Goal: Task Accomplishment & Management: Manage account settings

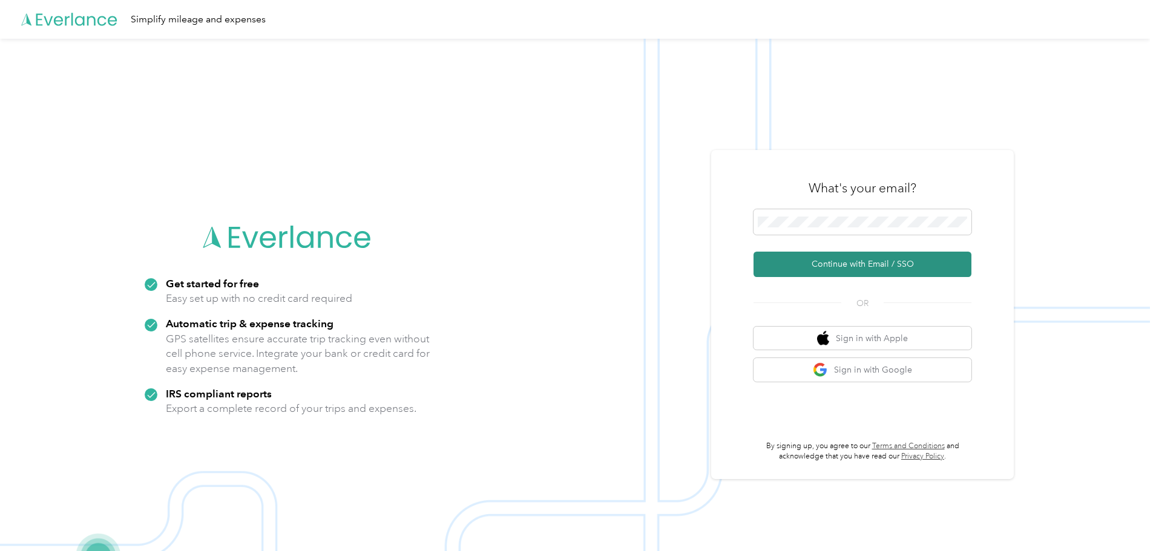
click at [884, 272] on button "Continue with Email / SSO" at bounding box center [862, 264] width 218 height 25
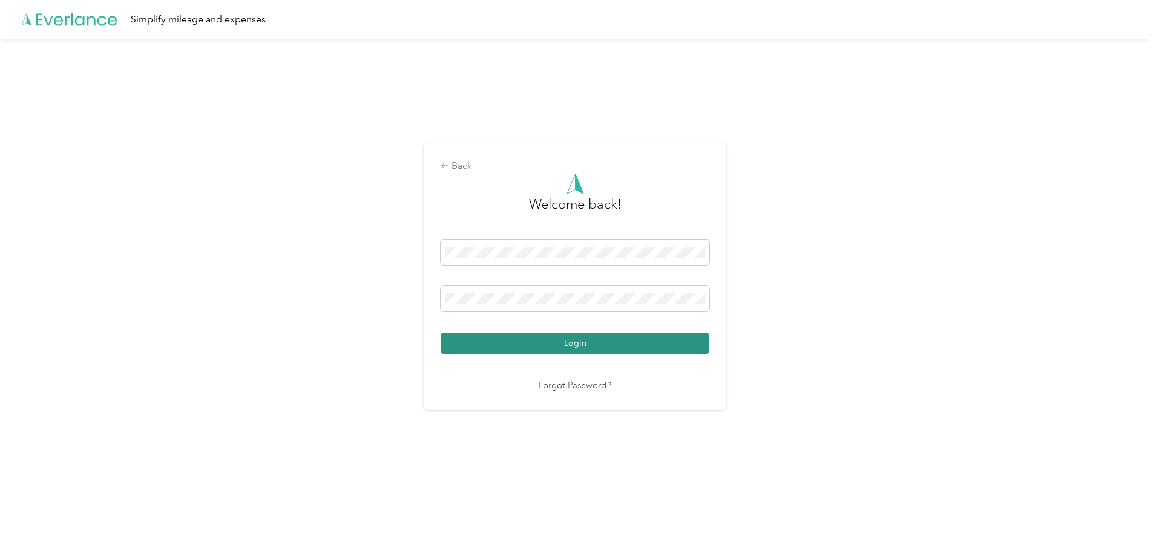
click at [581, 347] on button "Login" at bounding box center [574, 343] width 269 height 21
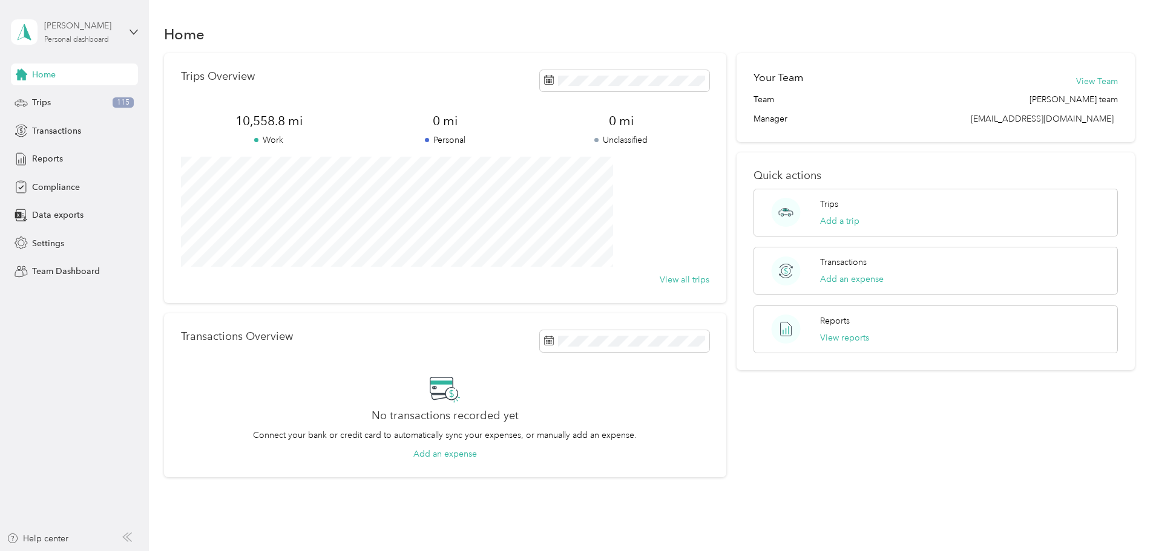
click at [88, 36] on div "Personal dashboard" at bounding box center [76, 39] width 65 height 7
click at [83, 103] on div "Team dashboard" at bounding box center [138, 99] width 238 height 21
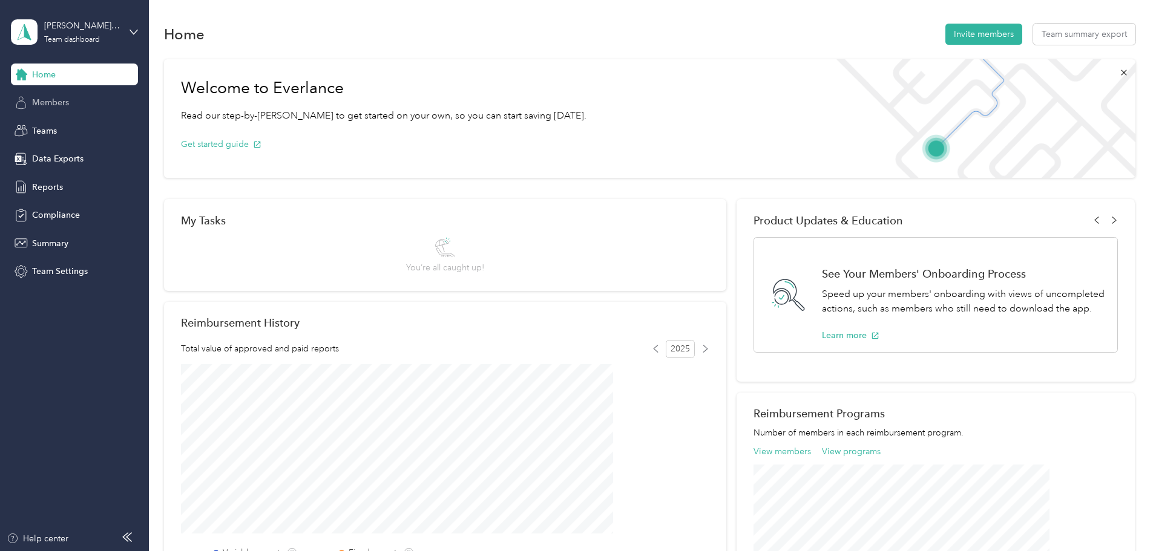
click at [61, 106] on span "Members" at bounding box center [50, 102] width 37 height 13
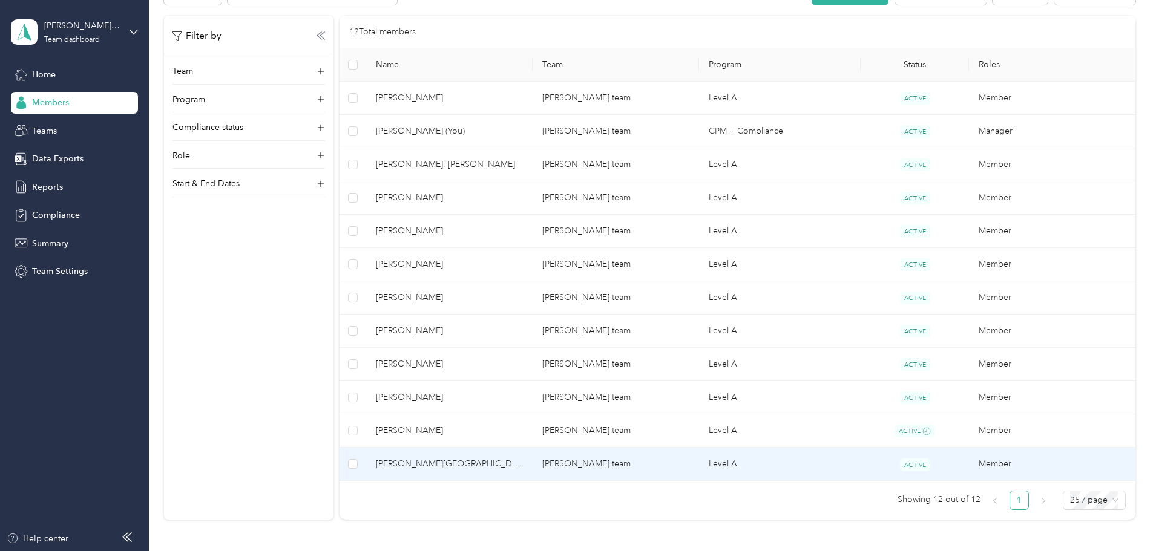
scroll to position [182, 0]
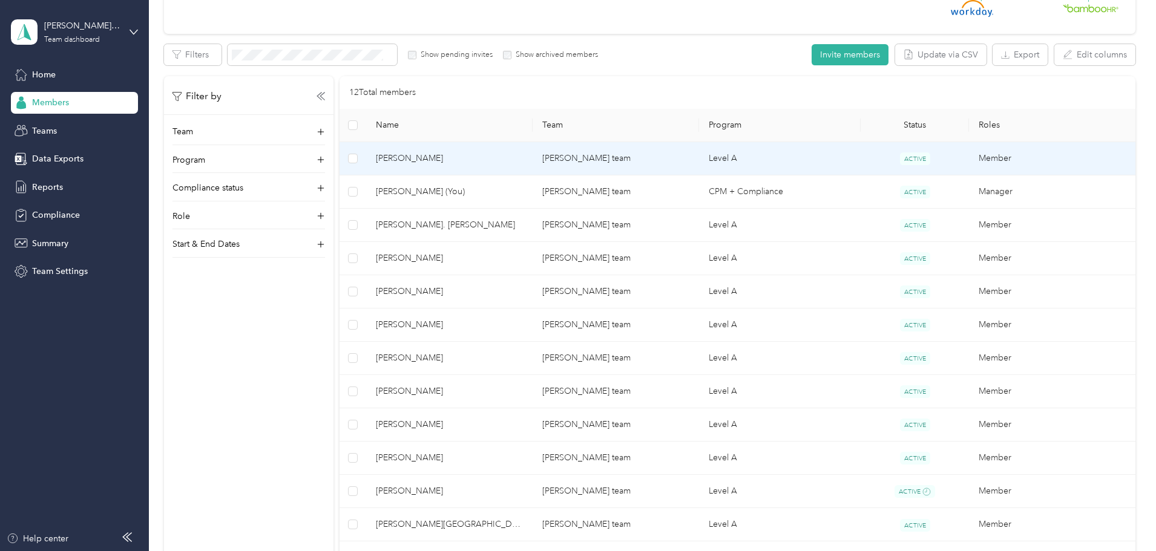
click at [617, 158] on td "[PERSON_NAME] team" at bounding box center [615, 158] width 166 height 33
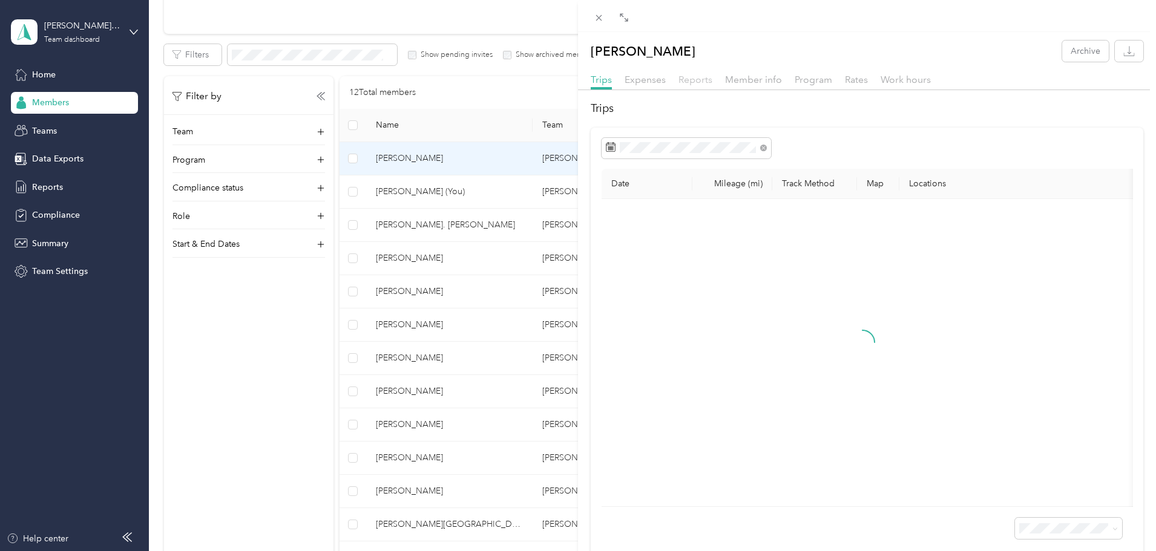
click at [703, 79] on span "Reports" at bounding box center [695, 79] width 34 height 11
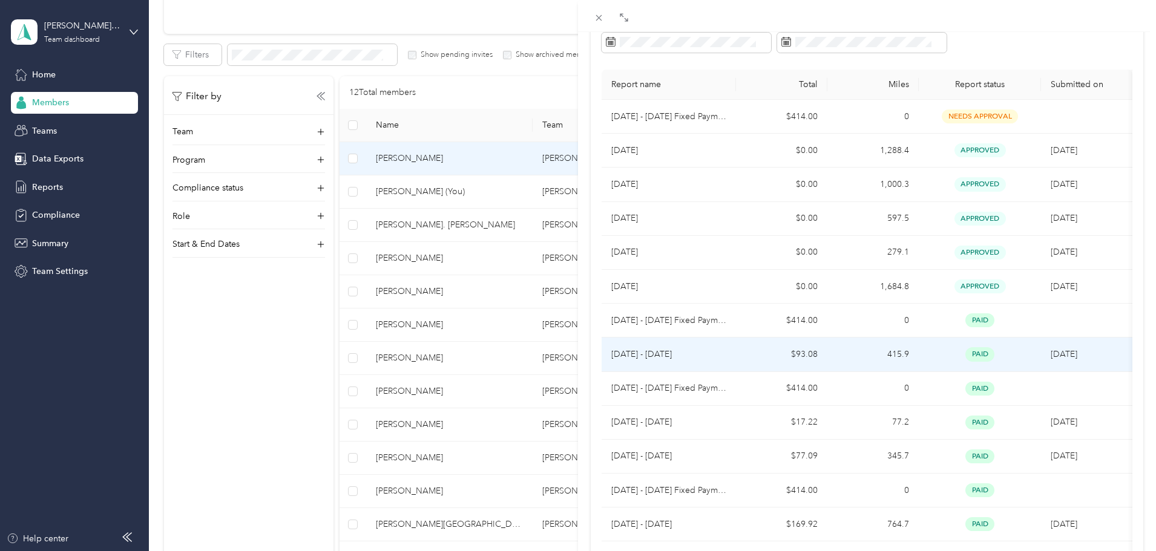
scroll to position [121, 0]
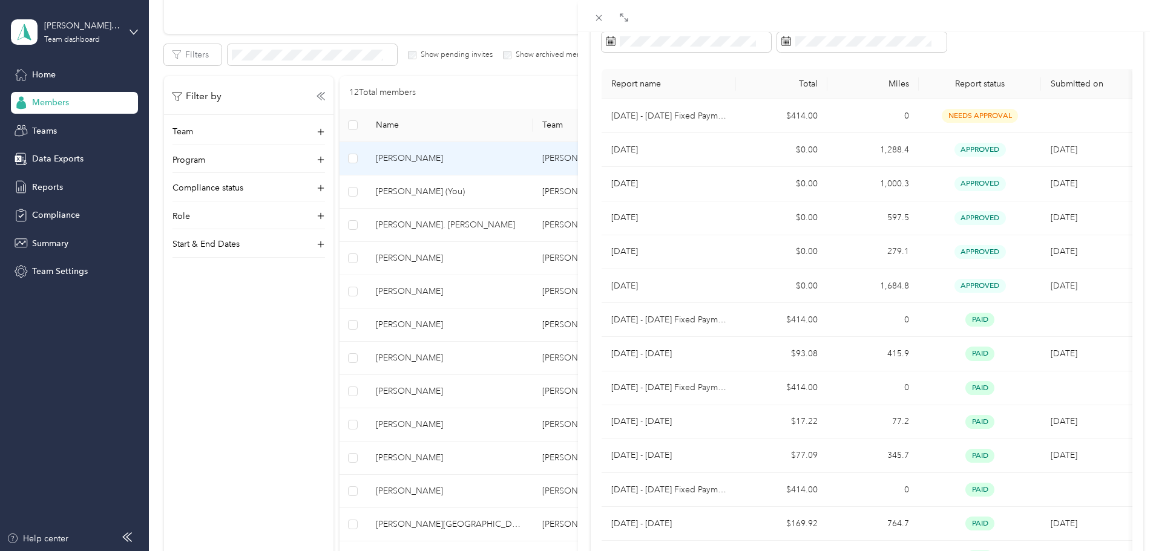
click at [486, 220] on div "[PERSON_NAME] Archive Trips Expenses Reports Member info Program Rates Work hou…" at bounding box center [578, 275] width 1156 height 551
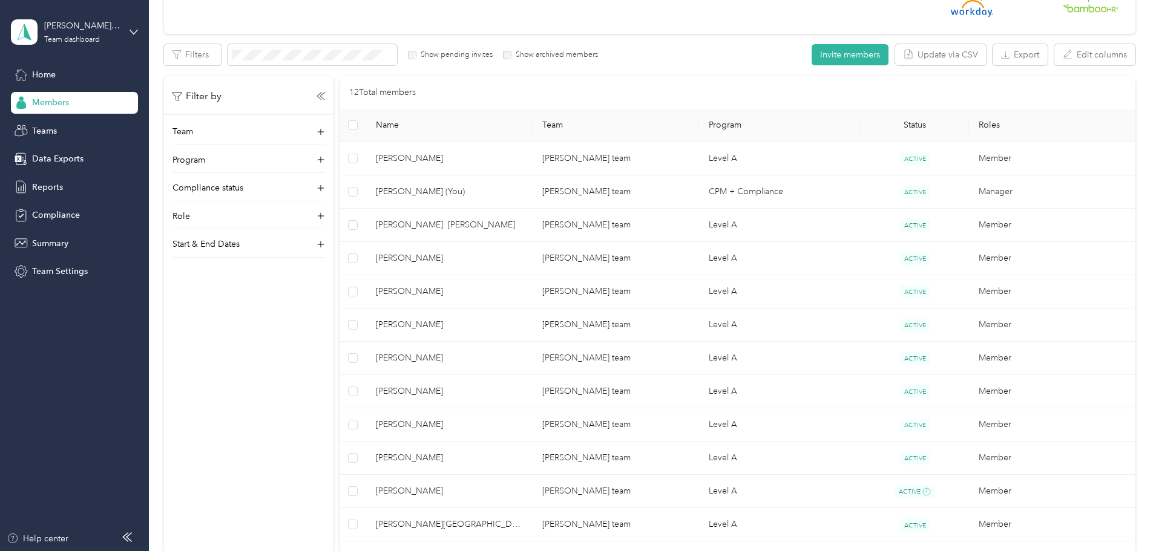
scroll to position [69, 0]
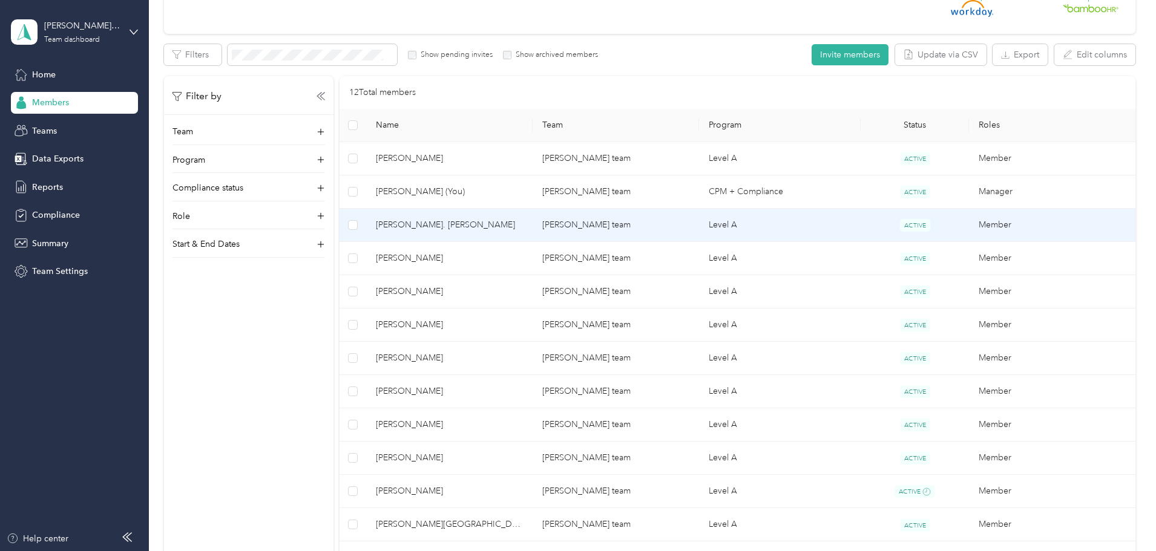
click at [473, 221] on span "[PERSON_NAME]. [PERSON_NAME]" at bounding box center [449, 224] width 147 height 13
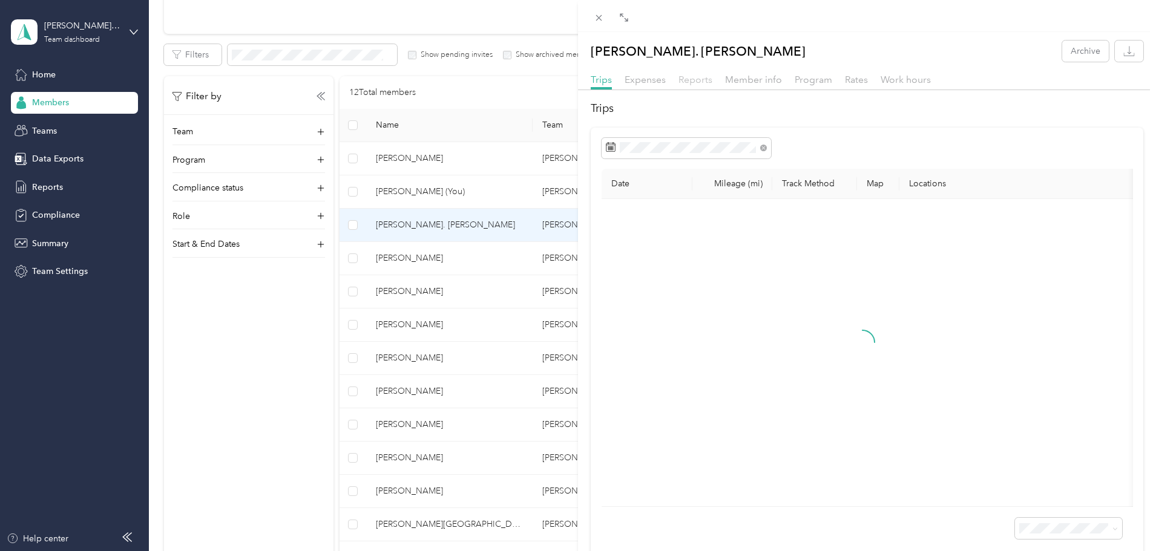
click at [702, 79] on span "Reports" at bounding box center [695, 79] width 34 height 11
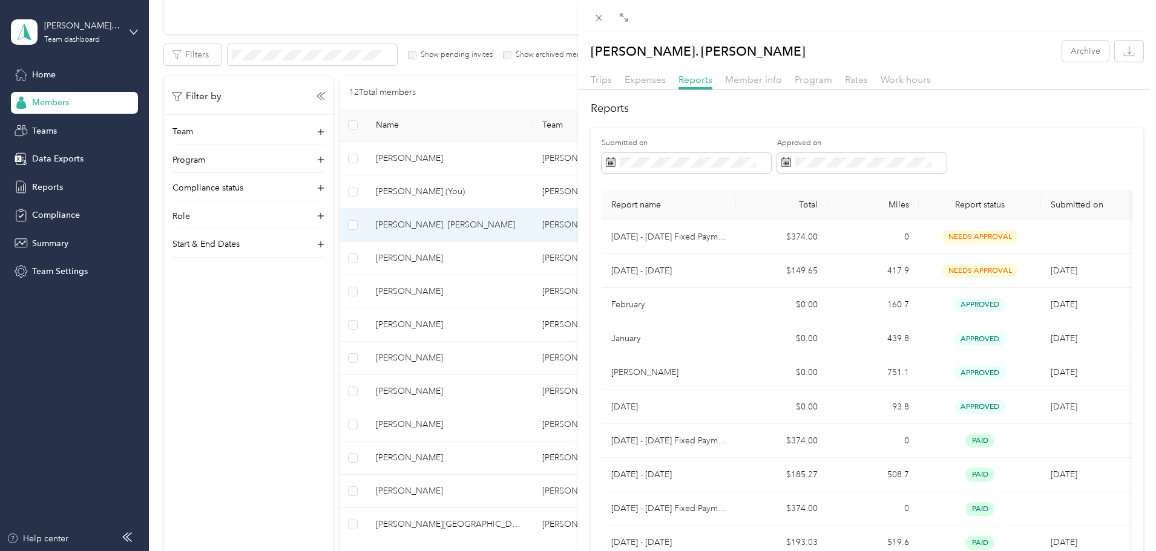
click at [490, 264] on div "[PERSON_NAME]. [PERSON_NAME] Archive Trips Expenses Reports Member info Program…" at bounding box center [578, 275] width 1156 height 551
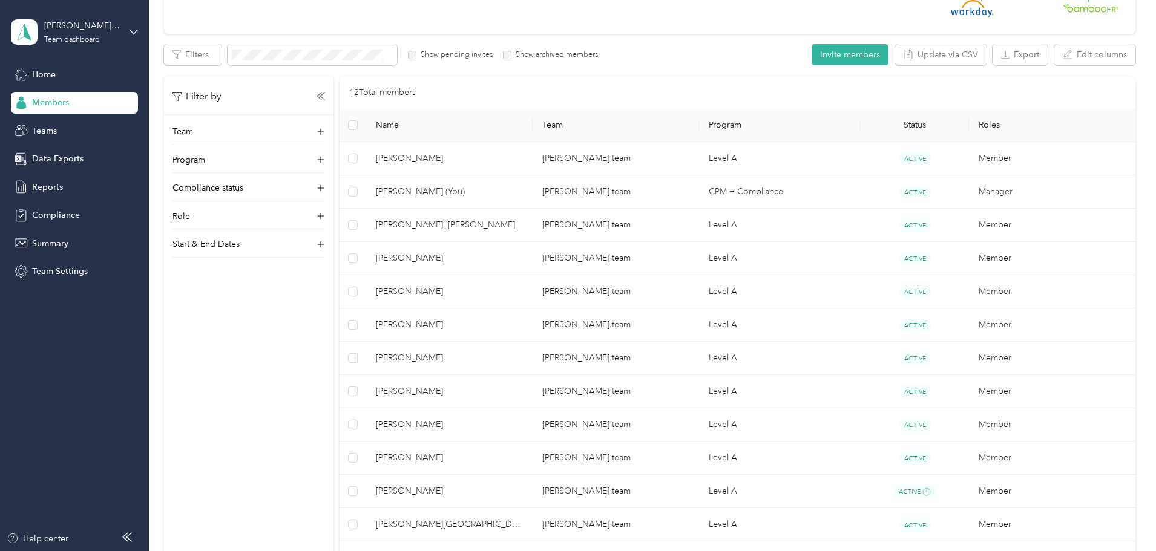
click at [509, 256] on div at bounding box center [578, 275] width 1156 height 551
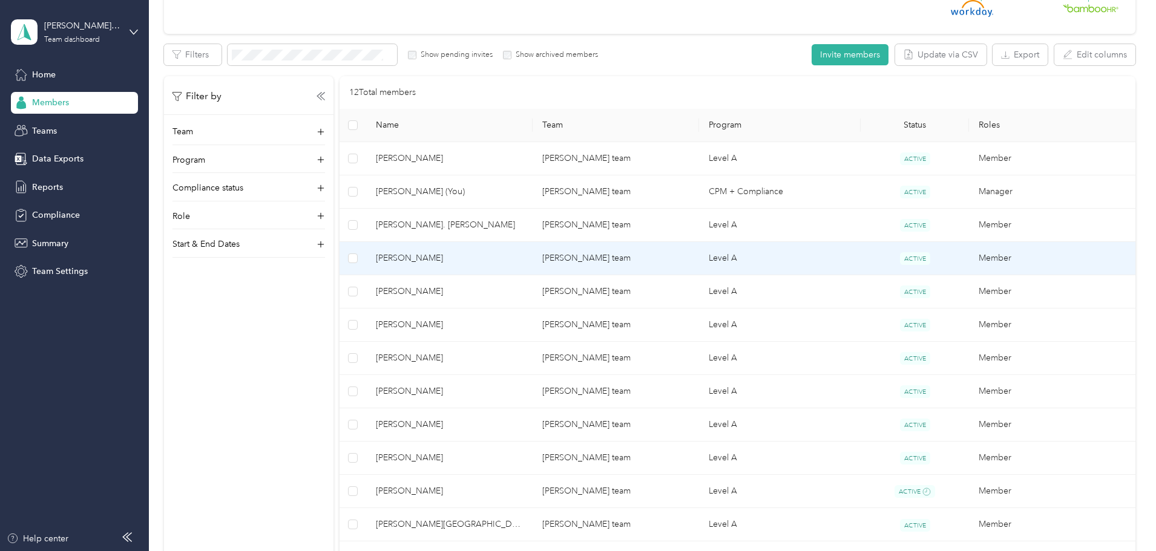
click at [486, 260] on span "[PERSON_NAME]" at bounding box center [449, 258] width 147 height 13
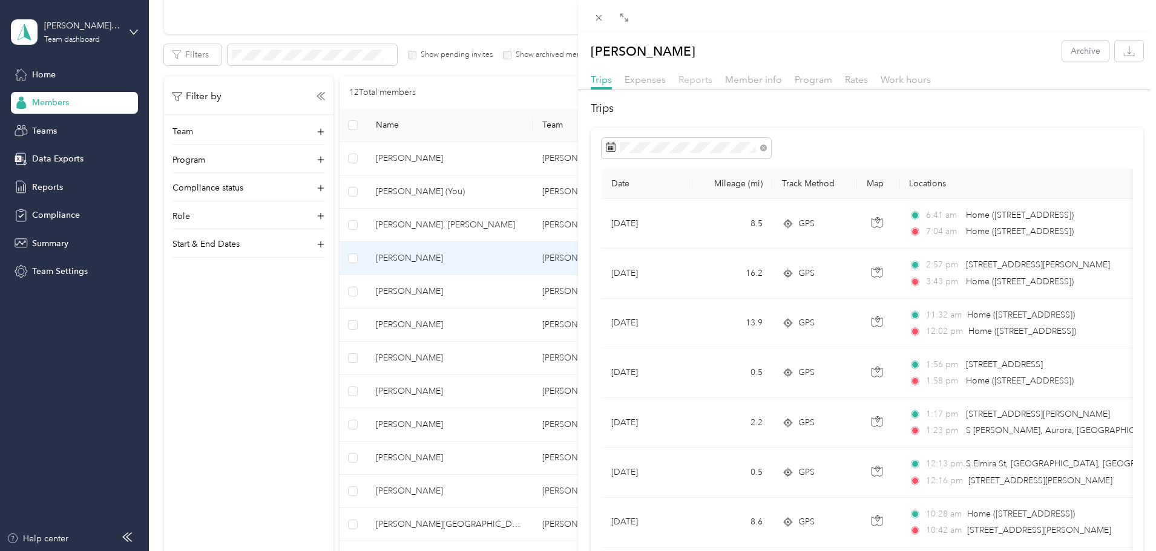
click at [695, 80] on span "Reports" at bounding box center [695, 79] width 34 height 11
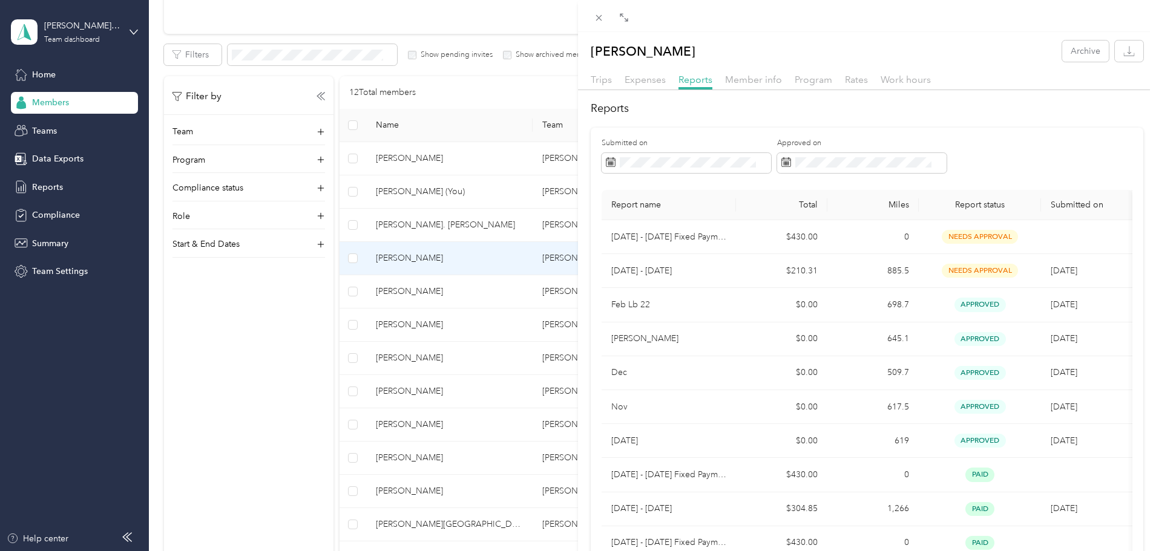
click at [466, 292] on div "[PERSON_NAME] Archive Trips Expenses Reports Member info Program Rates Work hou…" at bounding box center [578, 275] width 1156 height 551
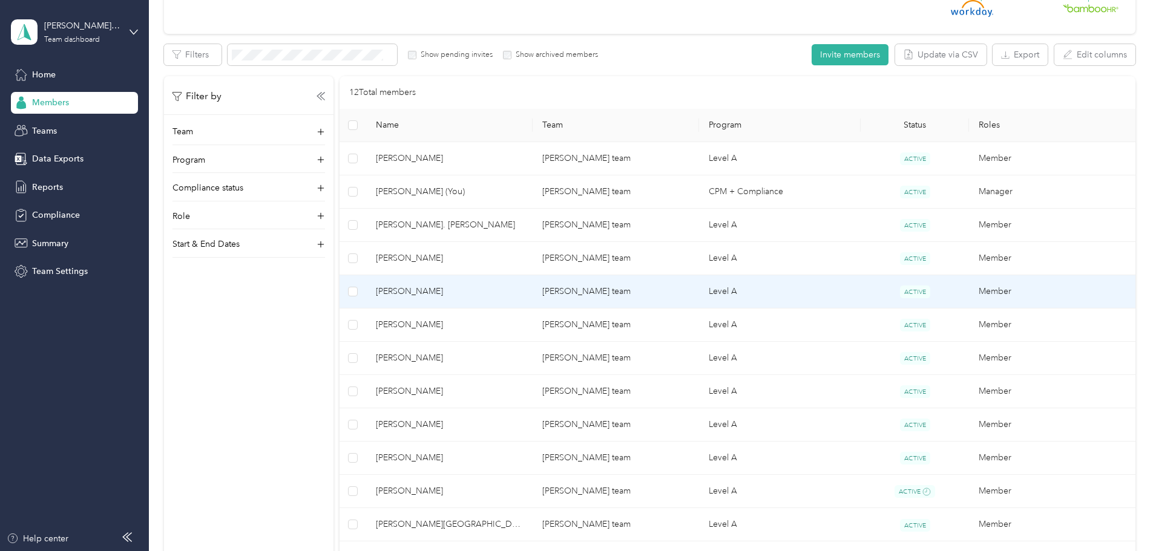
click at [479, 290] on span "[PERSON_NAME]" at bounding box center [449, 291] width 147 height 13
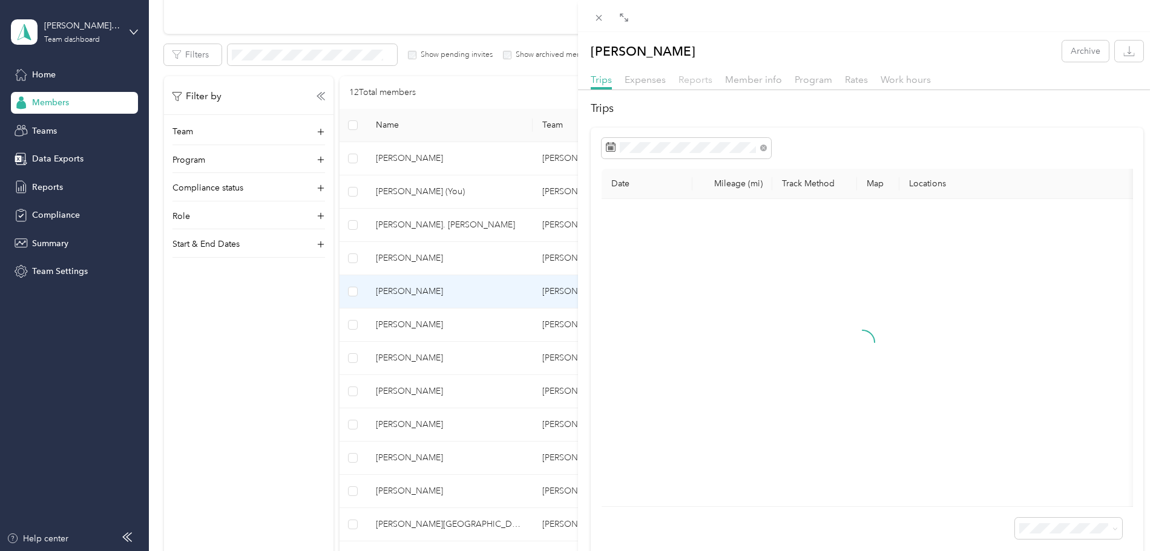
click at [701, 82] on span "Reports" at bounding box center [695, 79] width 34 height 11
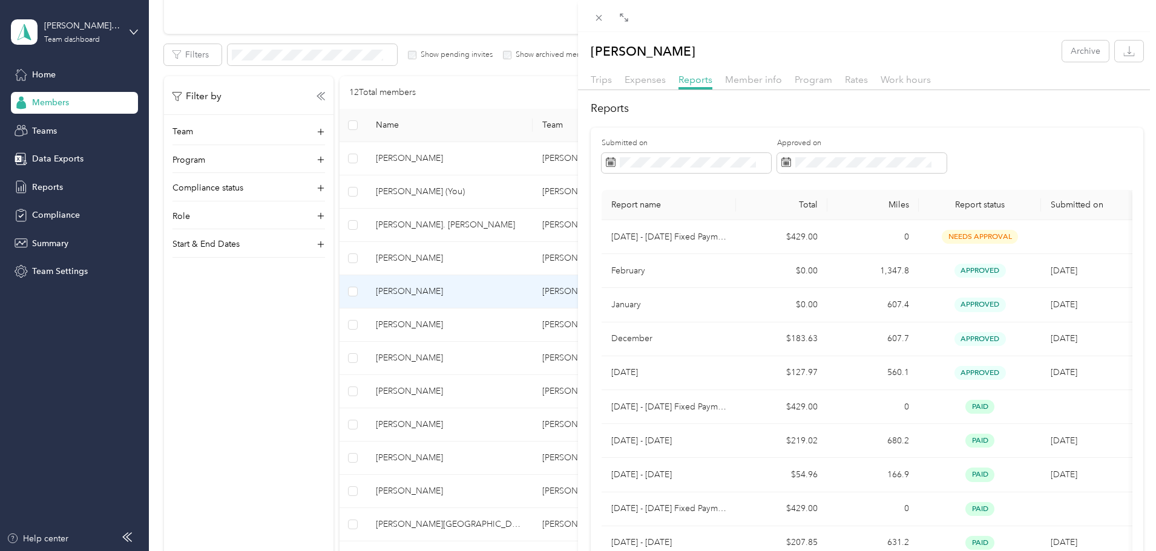
click at [491, 325] on div "[PERSON_NAME] Archive Trips Expenses Reports Member info Program Rates Work hou…" at bounding box center [578, 275] width 1156 height 551
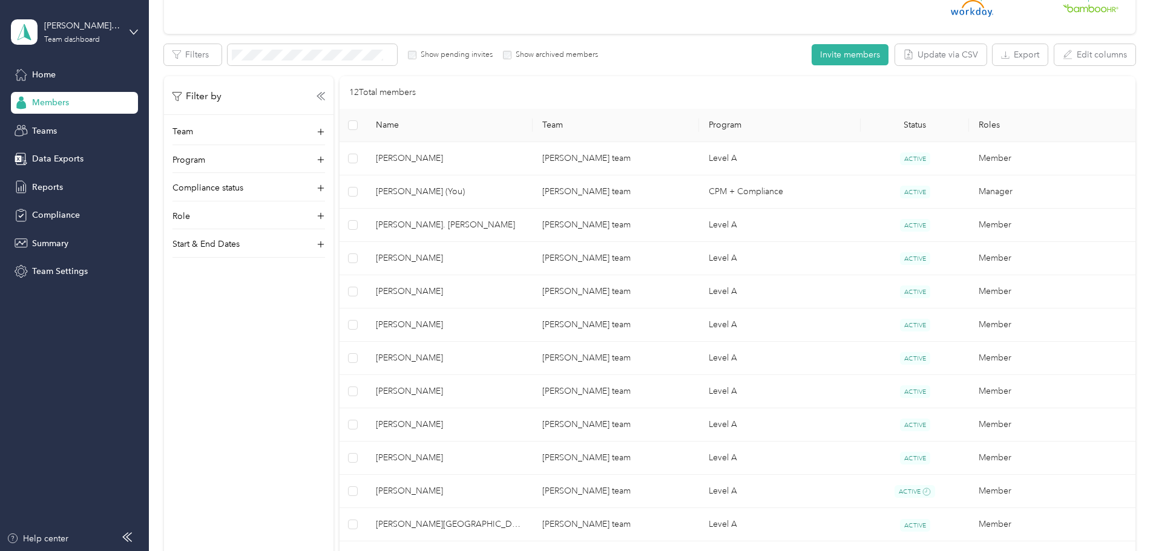
click at [509, 325] on div at bounding box center [578, 275] width 1156 height 551
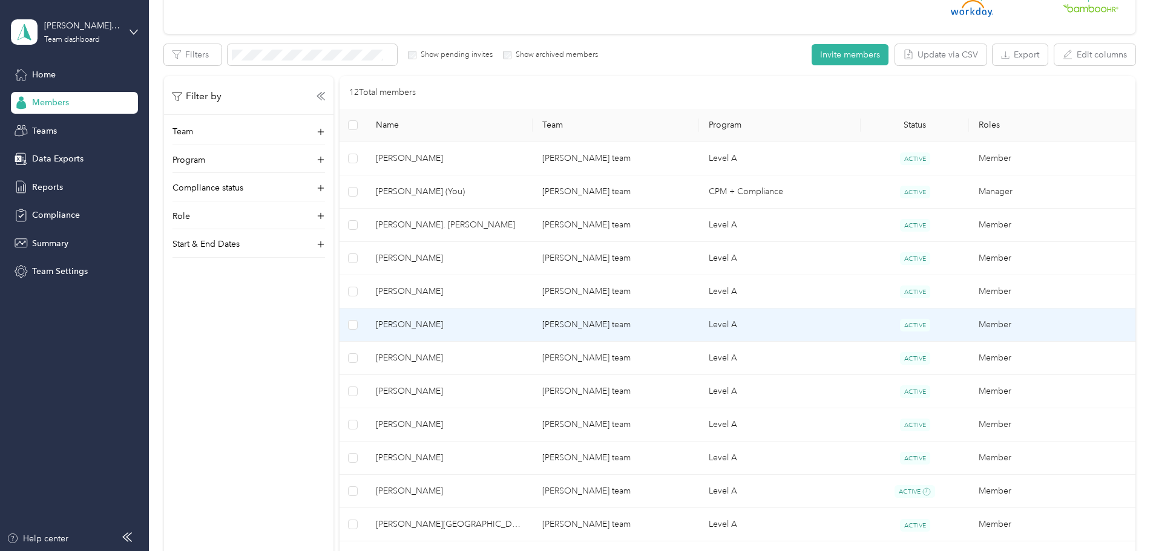
click at [488, 327] on span "[PERSON_NAME]" at bounding box center [449, 324] width 147 height 13
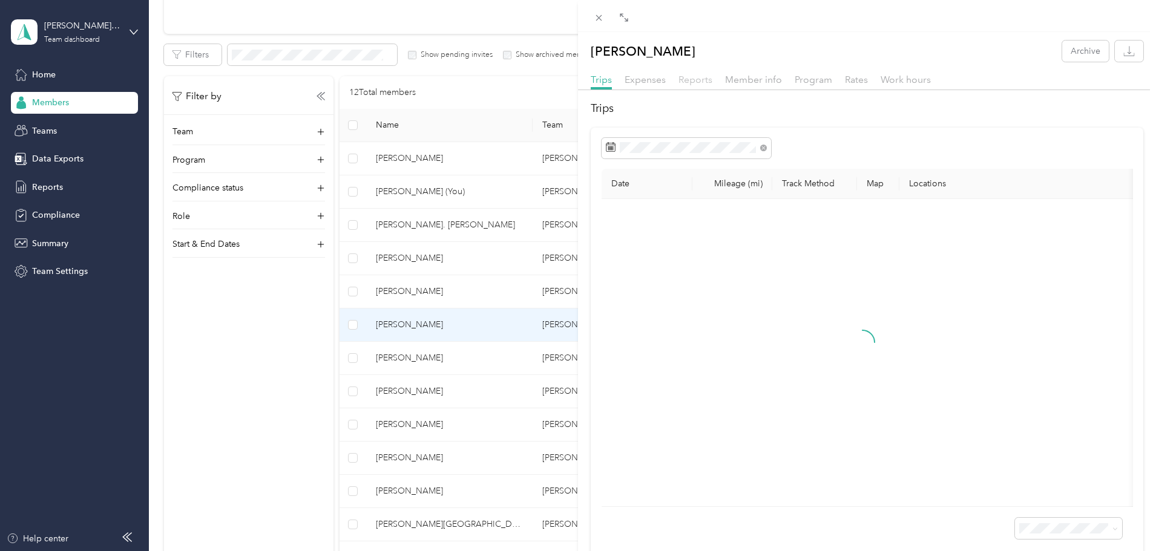
click at [691, 83] on span "Reports" at bounding box center [695, 79] width 34 height 11
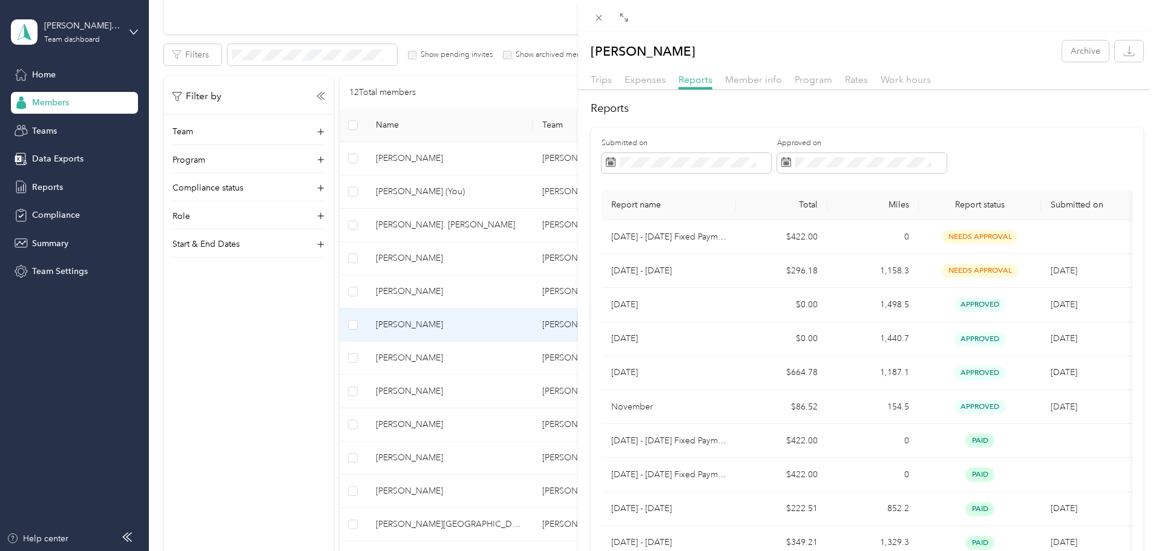
click at [491, 359] on div "[PERSON_NAME] Archive Trips Expenses Reports Member info Program Rates Work hou…" at bounding box center [578, 275] width 1156 height 551
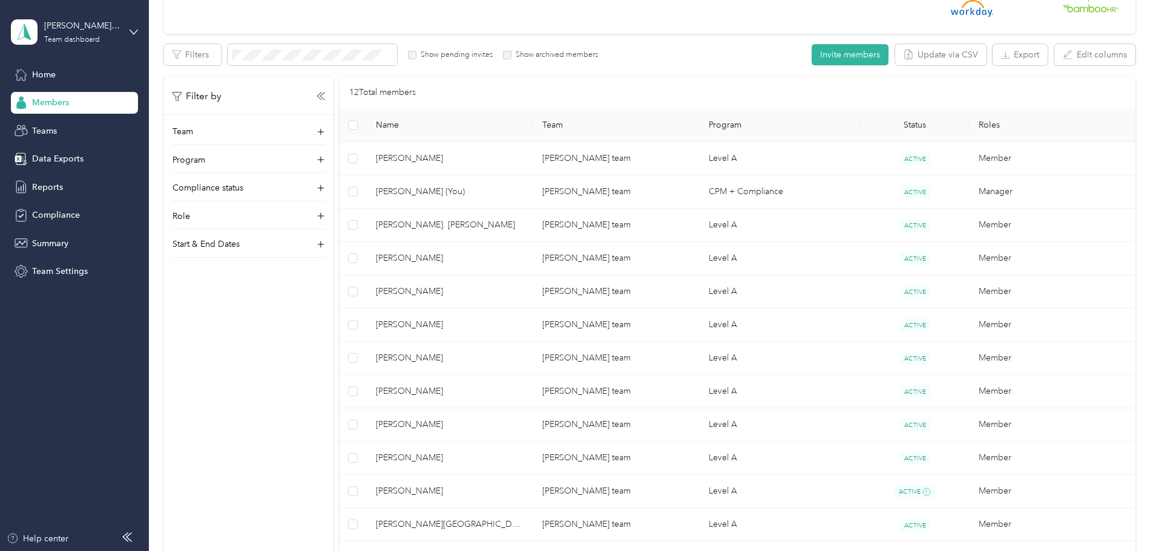
click at [507, 357] on div at bounding box center [578, 275] width 1156 height 551
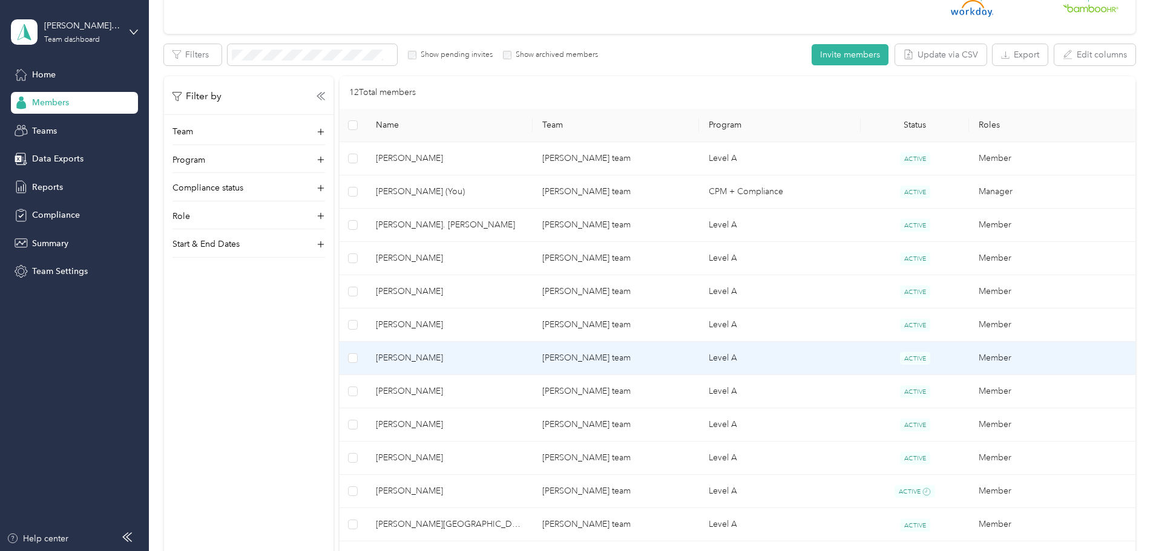
click at [492, 358] on span "[PERSON_NAME]" at bounding box center [449, 358] width 147 height 13
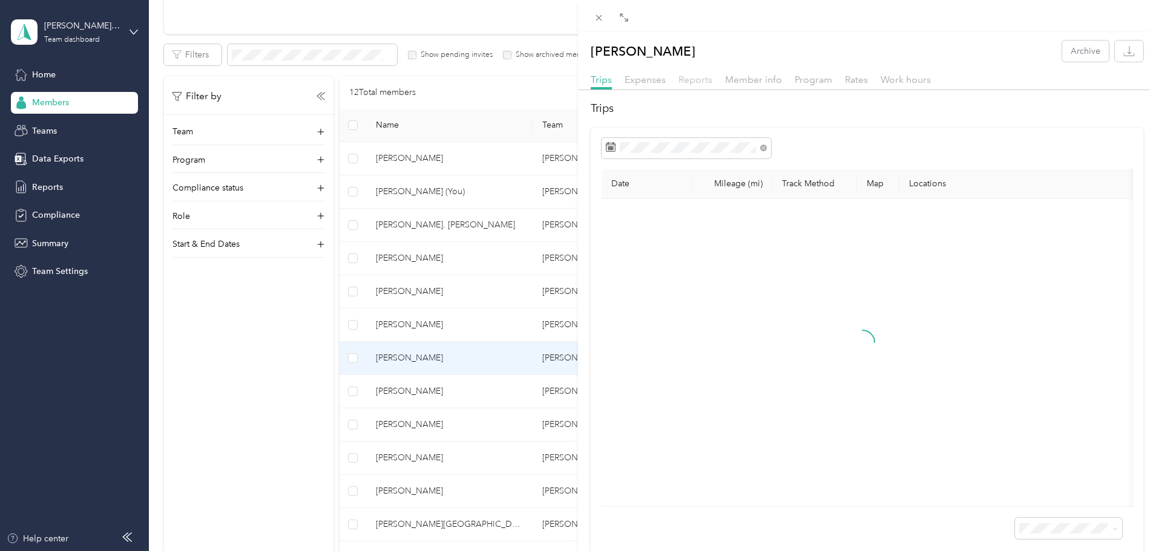
click at [696, 78] on span "Reports" at bounding box center [695, 79] width 34 height 11
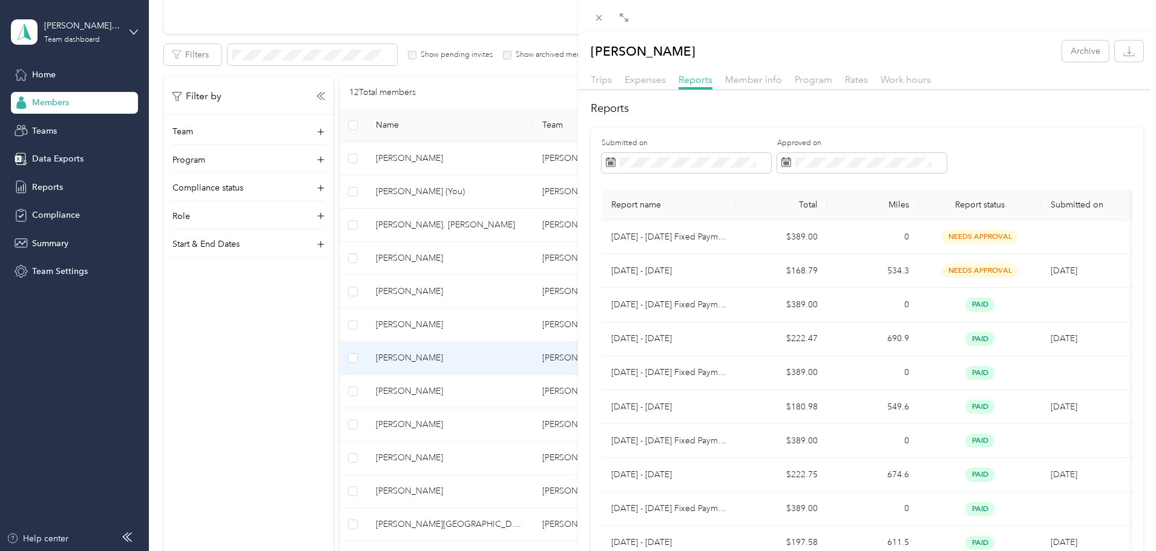
click at [489, 393] on div "[PERSON_NAME] Archive Trips Expenses Reports Member info Program Rates Work hou…" at bounding box center [578, 275] width 1156 height 551
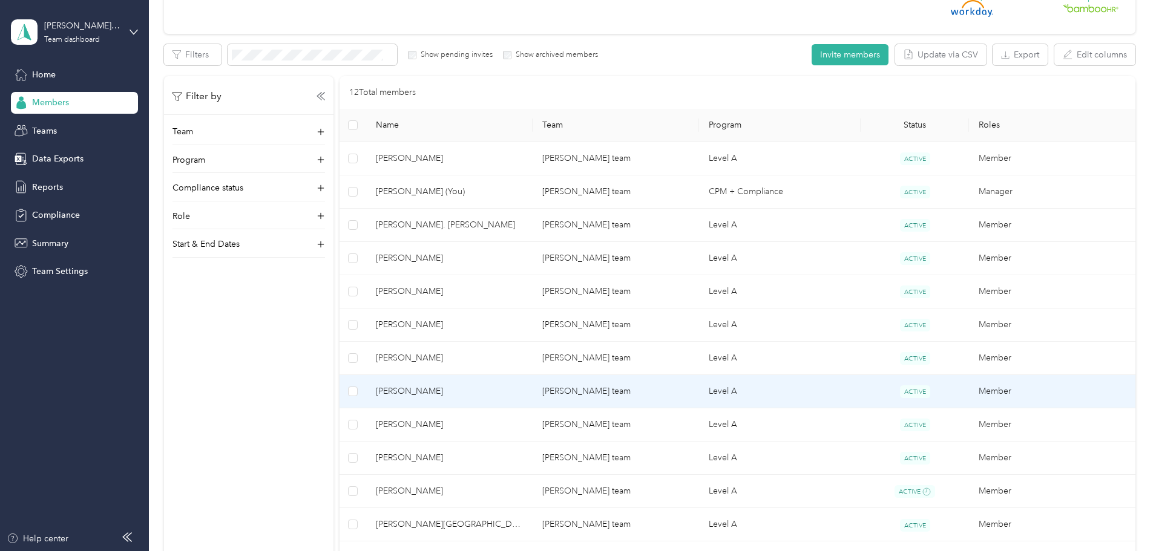
click at [499, 390] on span "[PERSON_NAME]" at bounding box center [449, 391] width 147 height 13
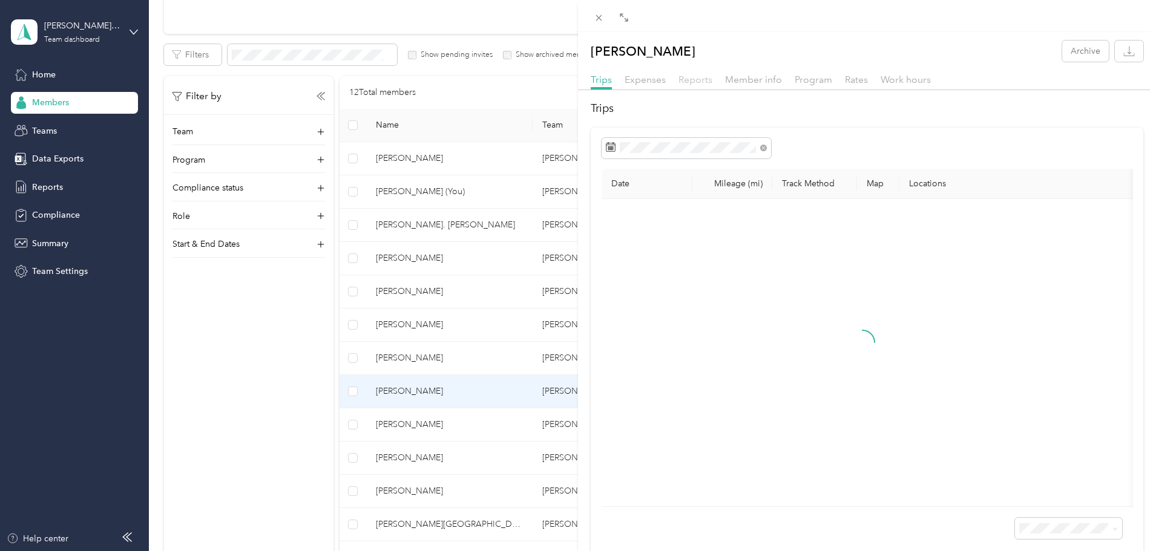
click at [699, 77] on span "Reports" at bounding box center [695, 79] width 34 height 11
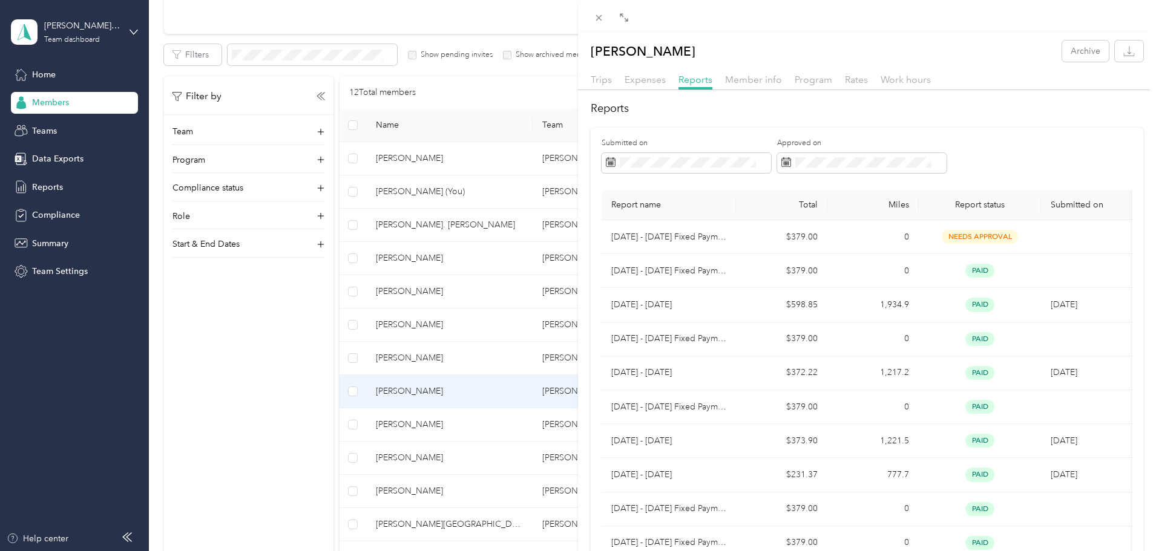
click at [477, 418] on div "[PERSON_NAME] Archive Trips Expenses Reports Member info Program Rates Work hou…" at bounding box center [578, 275] width 1156 height 551
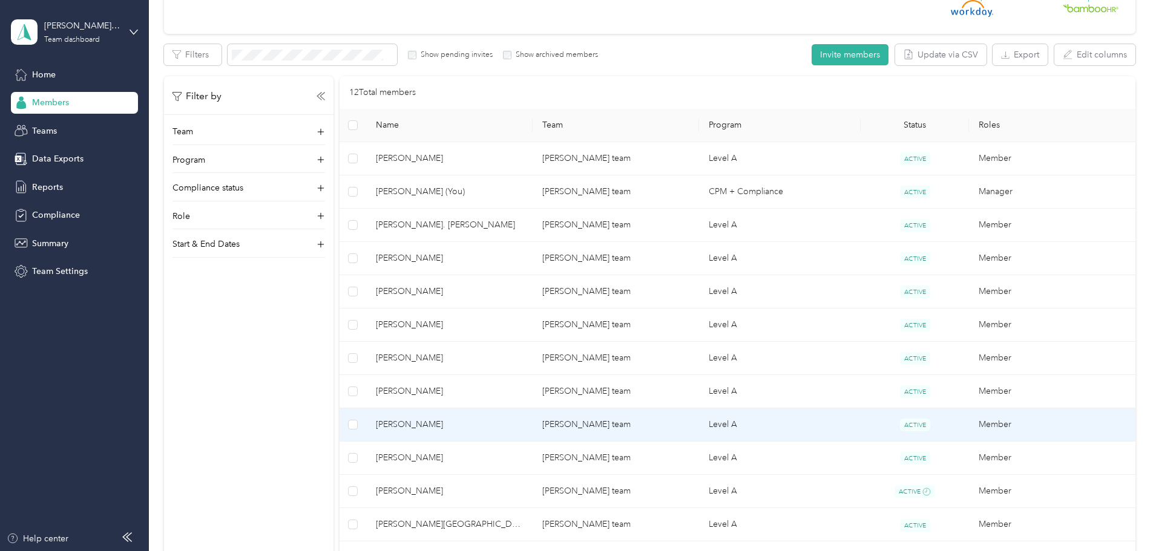
click at [490, 423] on span "[PERSON_NAME]" at bounding box center [449, 424] width 147 height 13
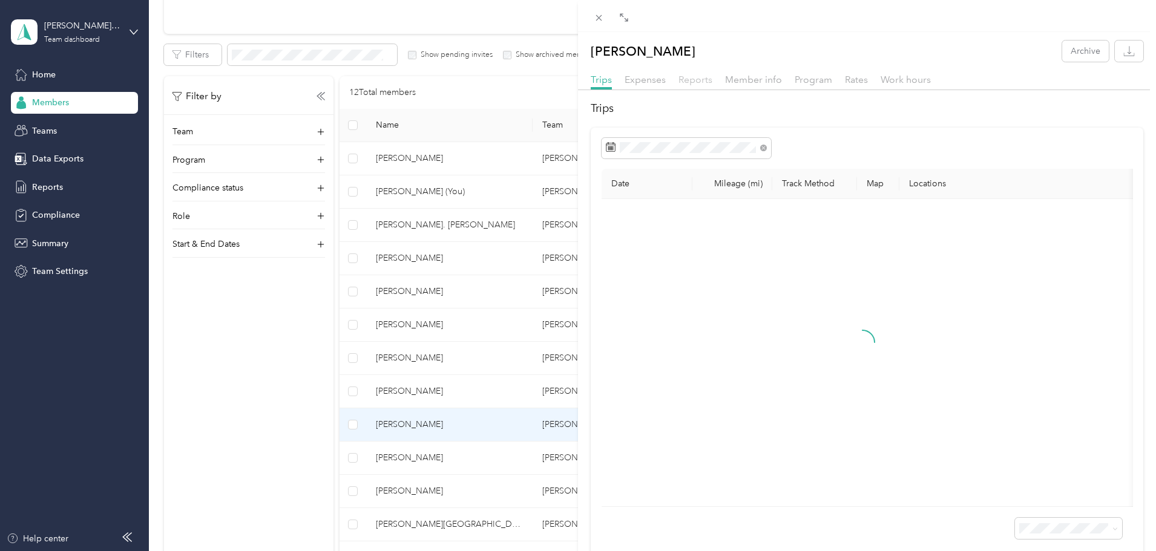
click at [694, 79] on span "Reports" at bounding box center [695, 79] width 34 height 11
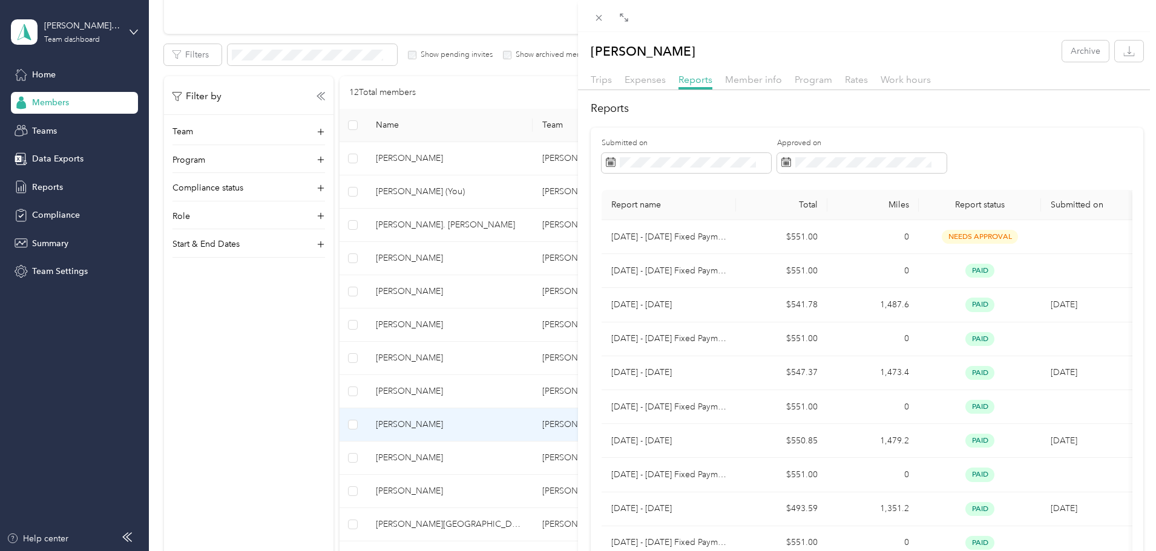
click at [480, 460] on div "[PERSON_NAME] Archive Trips Expenses Reports Member info Program Rates Work hou…" at bounding box center [578, 275] width 1156 height 551
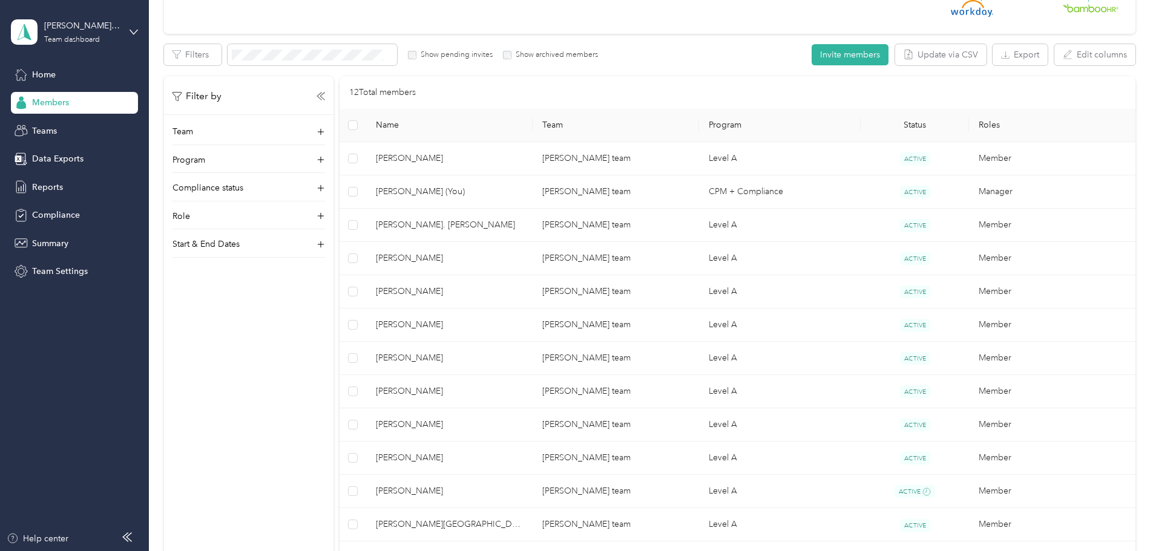
click at [493, 456] on div at bounding box center [578, 275] width 1156 height 551
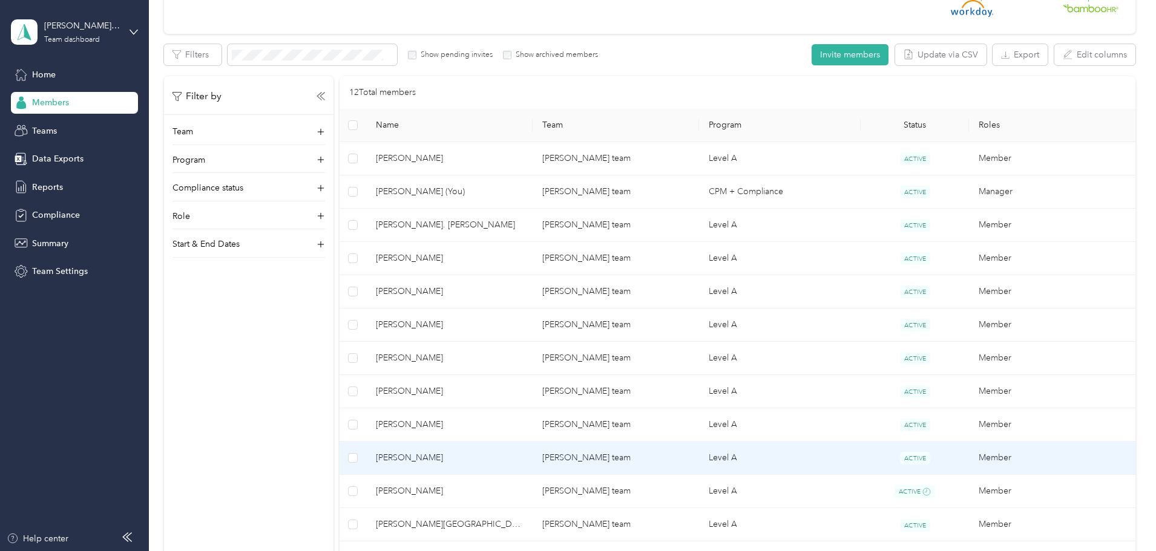
click at [472, 462] on span "[PERSON_NAME]" at bounding box center [449, 457] width 147 height 13
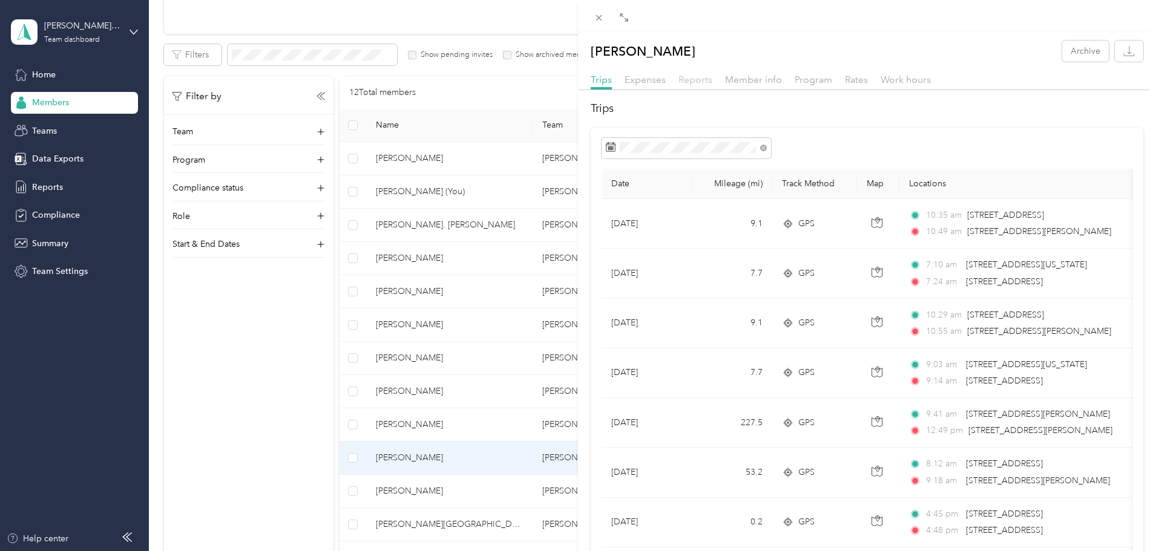
click at [698, 83] on span "Reports" at bounding box center [695, 79] width 34 height 11
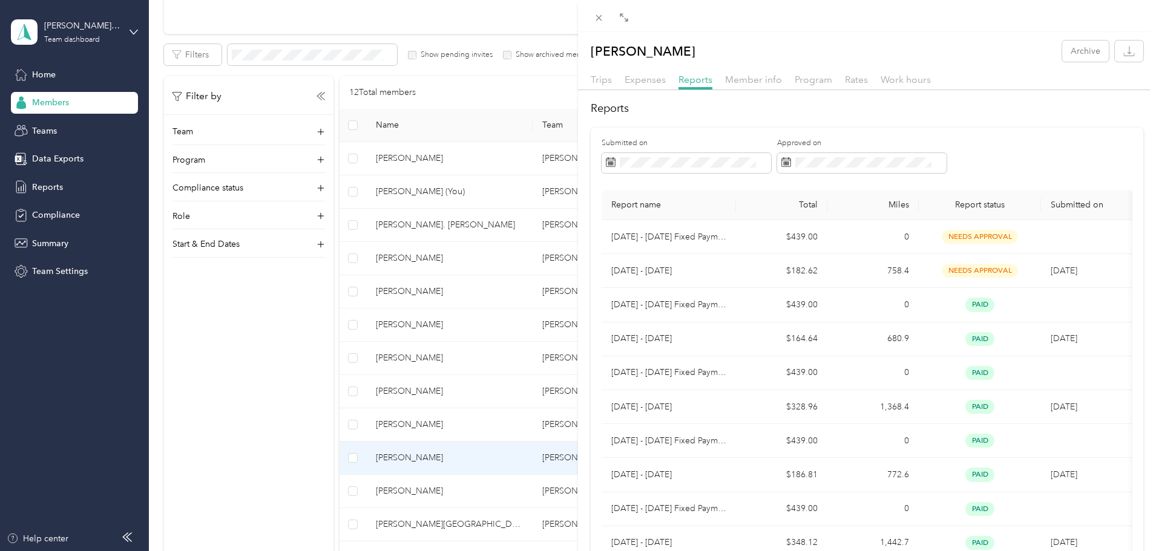
click at [482, 491] on div "[PERSON_NAME] Archive Trips Expenses Reports Member info Program Rates Work hou…" at bounding box center [578, 275] width 1156 height 551
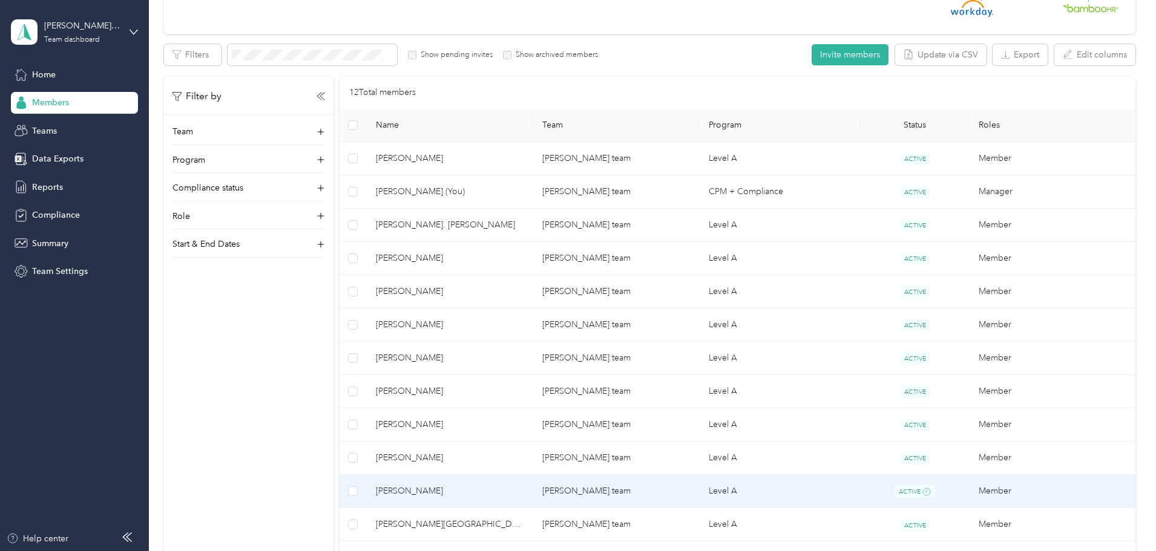
click at [483, 496] on span "[PERSON_NAME]" at bounding box center [449, 491] width 147 height 13
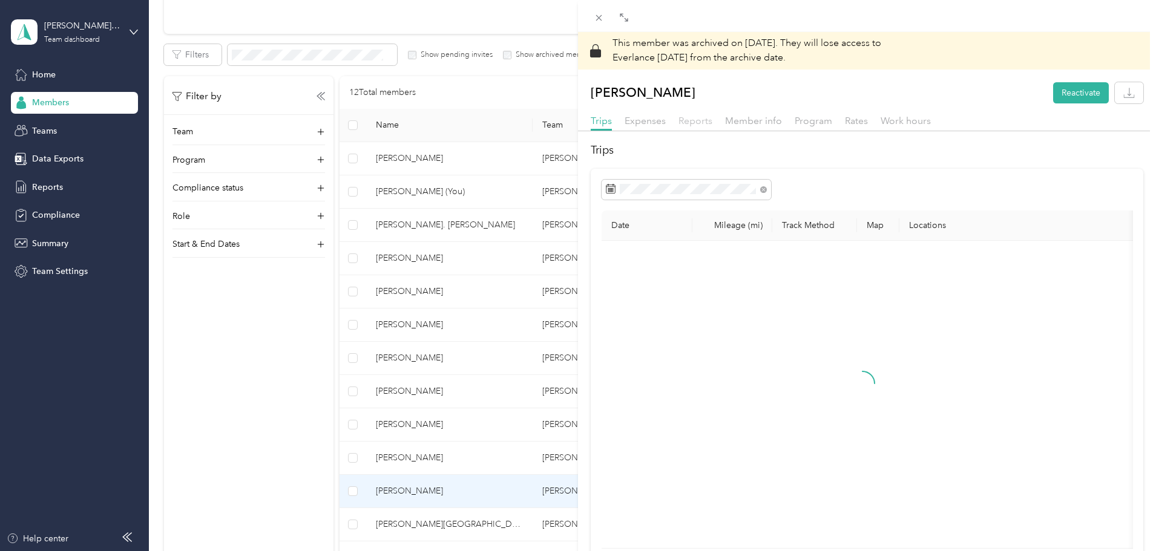
click at [688, 122] on span "Reports" at bounding box center [695, 120] width 34 height 11
click at [489, 526] on div "This member was archived on [DATE] . They will lose access to Everlance [DATE] …" at bounding box center [578, 275] width 1156 height 551
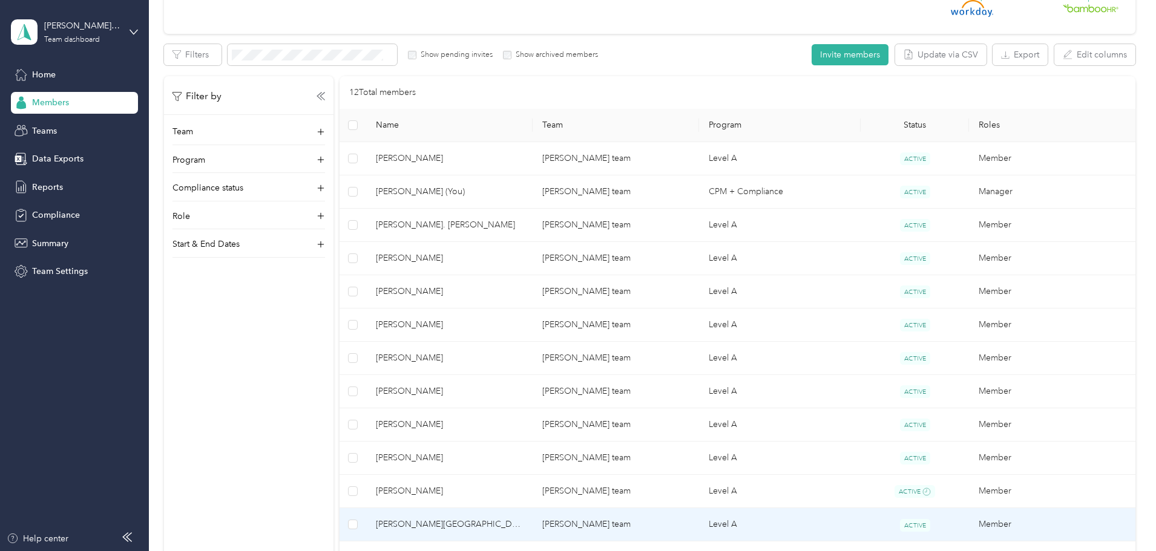
click at [493, 520] on span "[PERSON_NAME][GEOGRAPHIC_DATA]" at bounding box center [449, 524] width 147 height 13
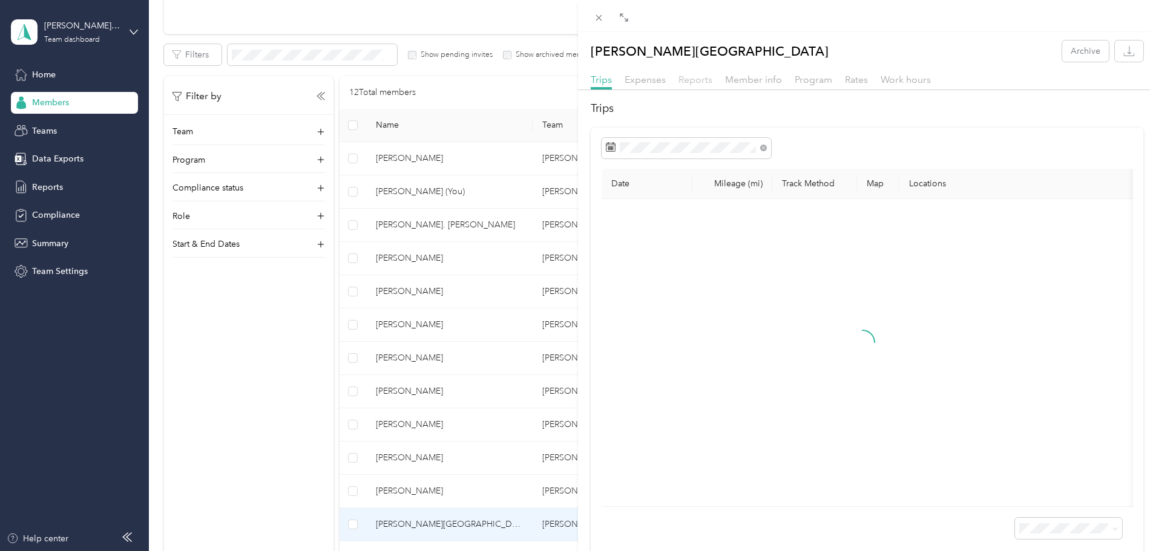
click at [694, 77] on span "Reports" at bounding box center [695, 79] width 34 height 11
